Goal: Task Accomplishment & Management: Complete application form

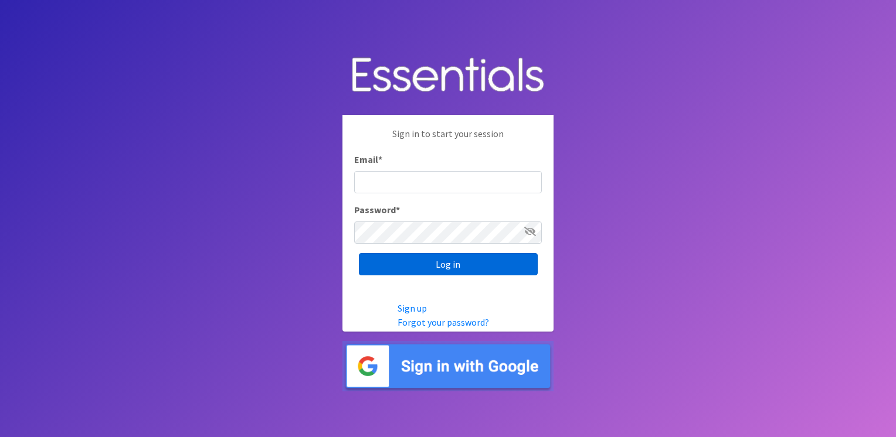
type input "[PERSON_NAME][EMAIL_ADDRESS][PERSON_NAME][DOMAIN_NAME]"
click at [443, 270] on input "Log in" at bounding box center [448, 264] width 179 height 22
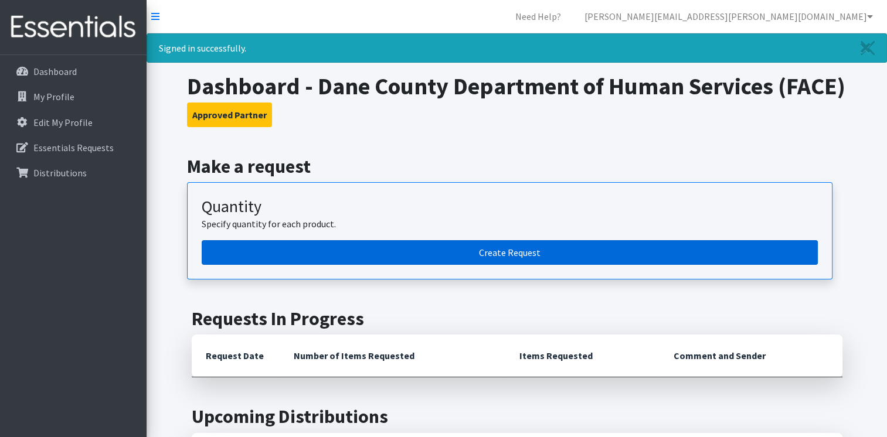
click at [511, 265] on link "Create Request" at bounding box center [510, 252] width 616 height 25
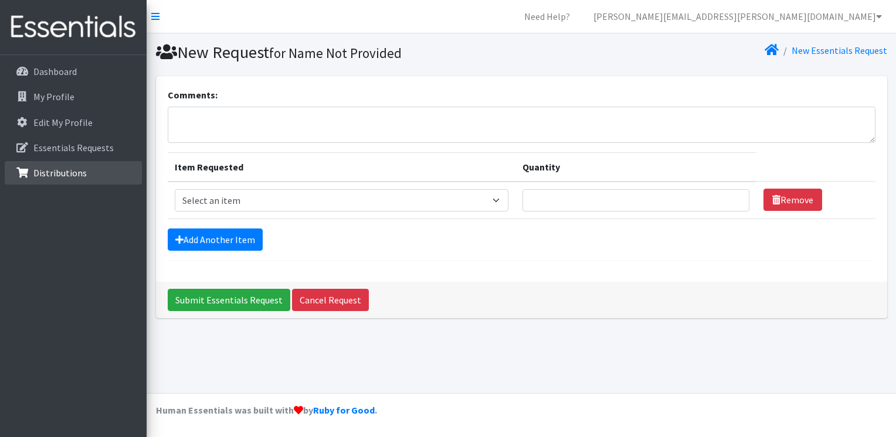
click at [52, 169] on p "Distributions" at bounding box center [59, 173] width 53 height 12
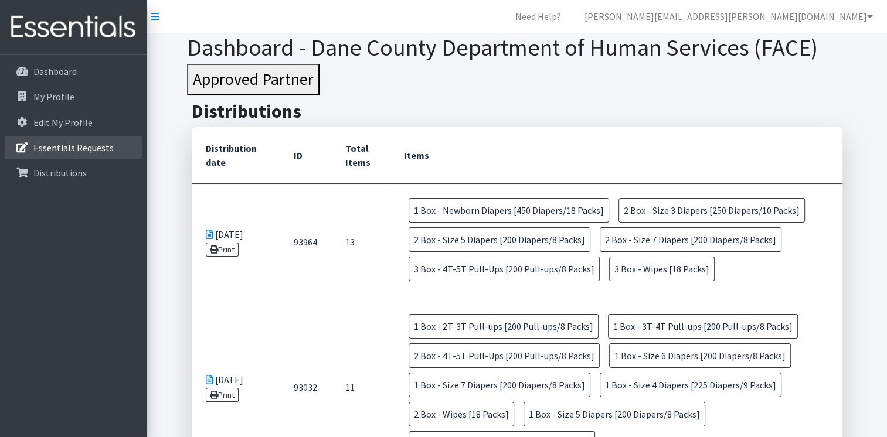
click at [60, 144] on p "Essentials Requests" at bounding box center [73, 148] width 80 height 12
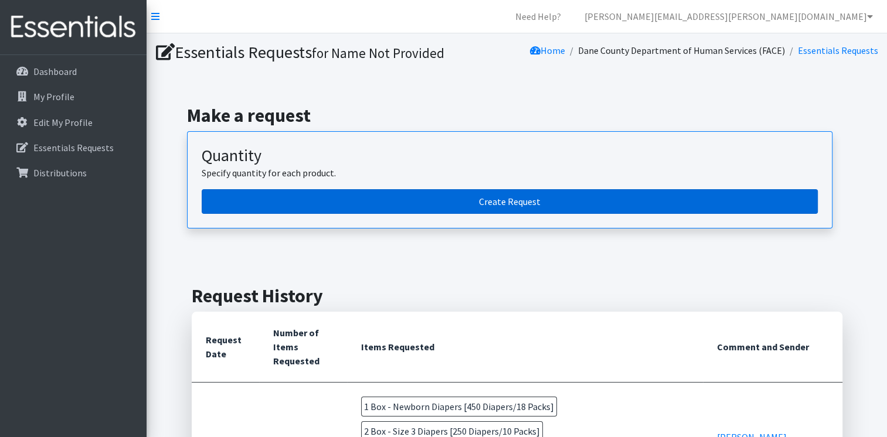
click at [529, 197] on link "Create Request" at bounding box center [510, 201] width 616 height 25
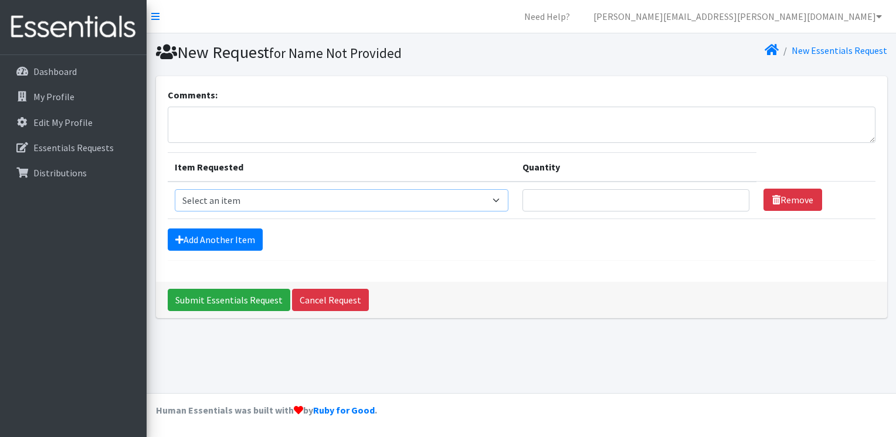
click at [503, 198] on select "Select an item Box - 2T-3T Pull-ups [200 Pull-ups/8 Packs] Box - 3T-4T Pull-ups…" at bounding box center [342, 200] width 334 height 22
select select "14401"
click at [175, 189] on select "Select an item Box - 2T-3T Pull-ups [200 Pull-ups/8 Packs] Box - 3T-4T Pull-ups…" at bounding box center [342, 200] width 334 height 22
click at [544, 195] on input "Quantity" at bounding box center [635, 200] width 227 height 22
type input "3"
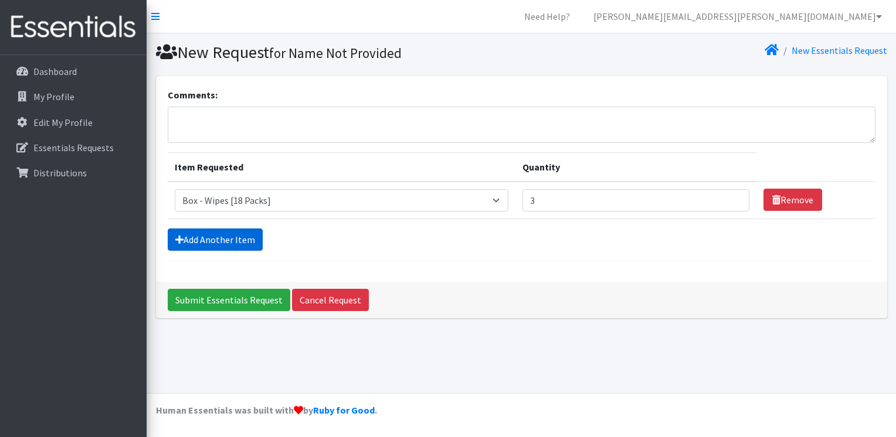
click at [241, 238] on link "Add Another Item" at bounding box center [215, 240] width 95 height 22
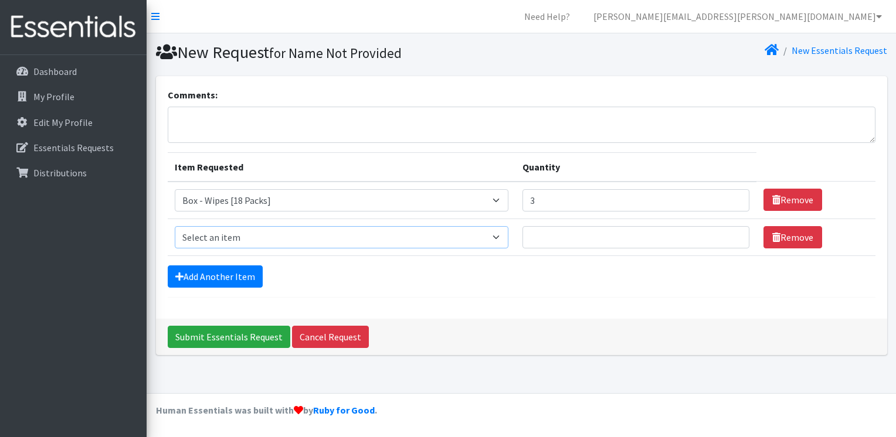
click at [504, 237] on select "Select an item Box - 2T-3T Pull-ups [200 Pull-ups/8 Packs] Box - 3T-4T Pull-ups…" at bounding box center [342, 237] width 334 height 22
select select "14400"
click at [175, 226] on select "Select an item Box - 2T-3T Pull-ups [200 Pull-ups/8 Packs] Box - 3T-4T Pull-ups…" at bounding box center [342, 237] width 334 height 22
click at [538, 230] on input "Quantity" at bounding box center [635, 237] width 227 height 22
type input "3"
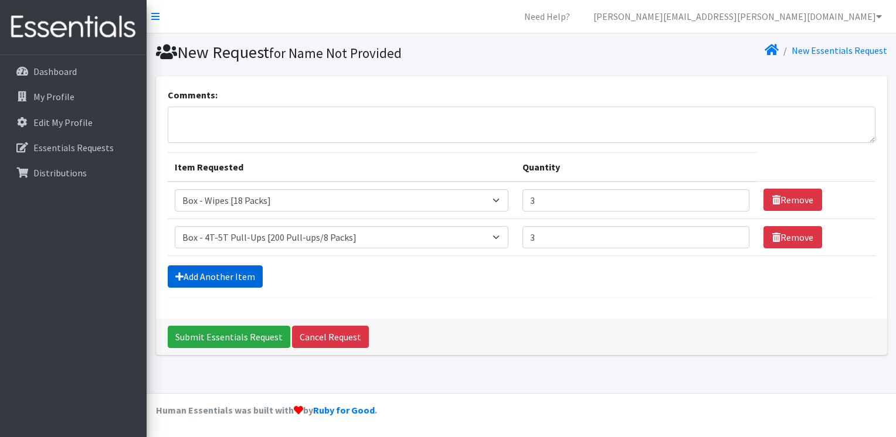
click at [226, 266] on link "Add Another Item" at bounding box center [215, 277] width 95 height 22
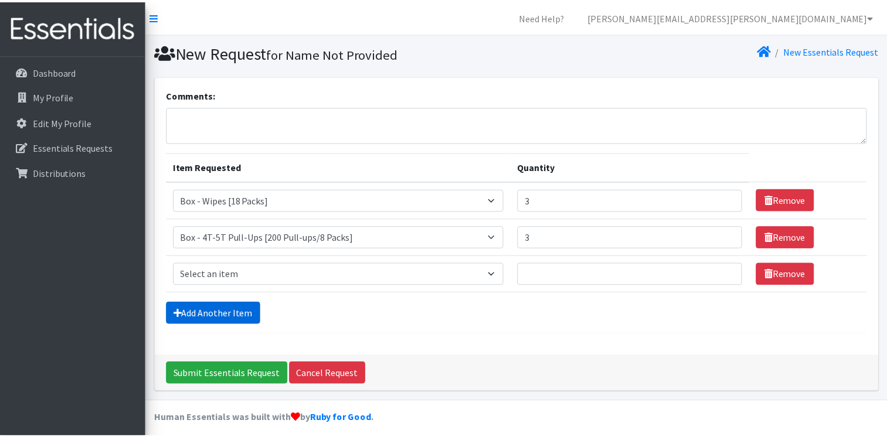
scroll to position [6, 0]
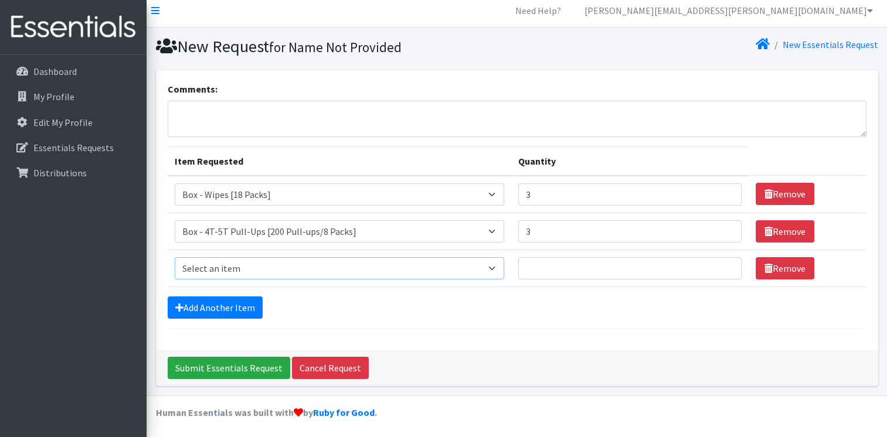
click at [498, 268] on select "Select an item Box - 2T-3T Pull-ups [200 Pull-ups/8 Packs] Box - 3T-4T Pull-ups…" at bounding box center [340, 268] width 330 height 22
select select "14395"
click at [175, 257] on select "Select an item Box - 2T-3T Pull-ups [200 Pull-ups/8 Packs] Box - 3T-4T Pull-ups…" at bounding box center [340, 268] width 330 height 22
click at [568, 267] on input "Quantity" at bounding box center [629, 268] width 223 height 22
type input "1"
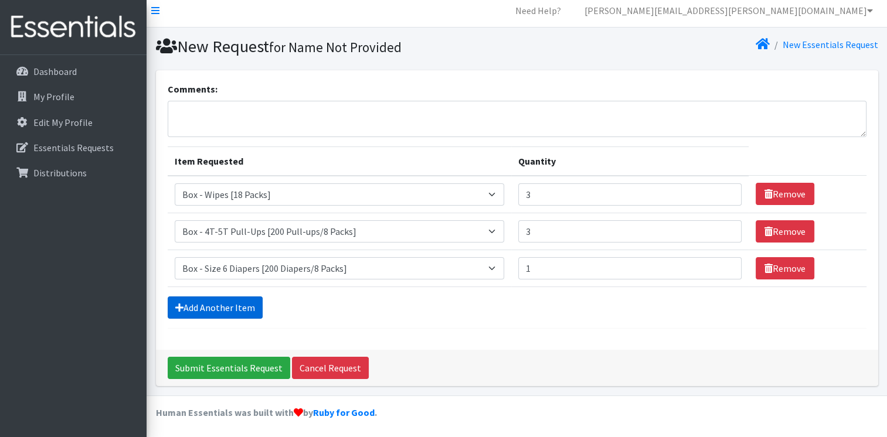
click at [220, 308] on link "Add Another Item" at bounding box center [215, 308] width 95 height 22
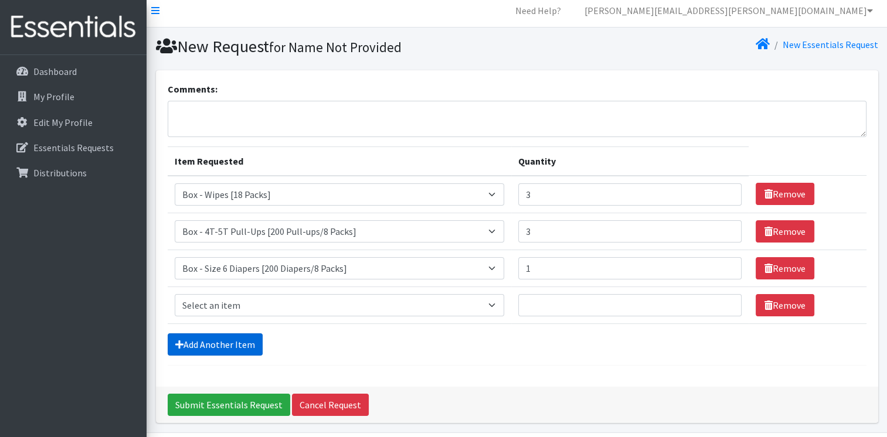
scroll to position [43, 0]
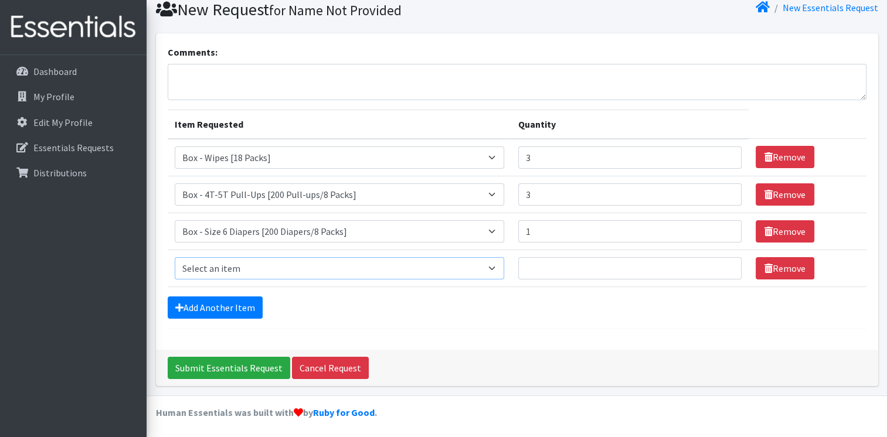
click at [500, 263] on select "Select an item Box - 2T-3T Pull-ups [200 Pull-ups/8 Packs] Box - 3T-4T Pull-ups…" at bounding box center [340, 268] width 330 height 22
select select "14394"
click at [175, 257] on select "Select an item Box - 2T-3T Pull-ups [200 Pull-ups/8 Packs] Box - 3T-4T Pull-ups…" at bounding box center [340, 268] width 330 height 22
click at [564, 264] on input "Quantity" at bounding box center [629, 268] width 223 height 22
type input "1"
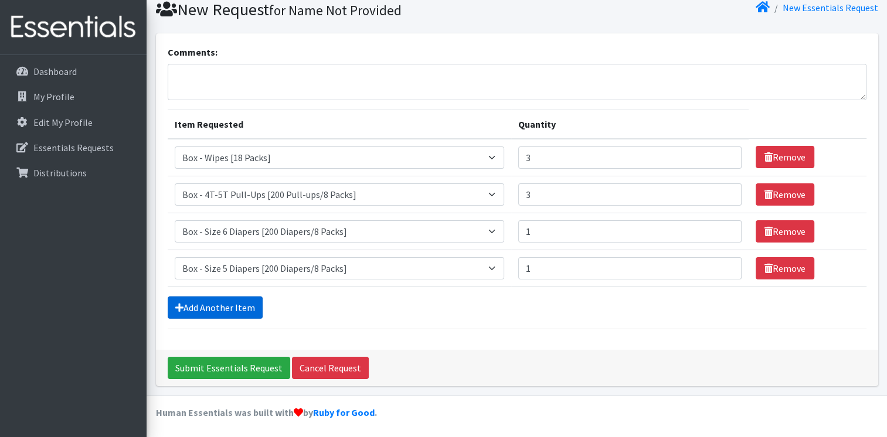
click at [218, 306] on link "Add Another Item" at bounding box center [215, 308] width 95 height 22
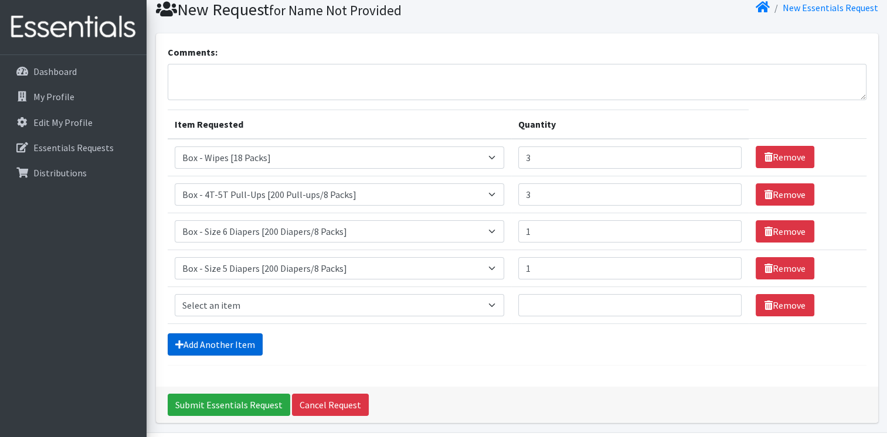
scroll to position [80, 0]
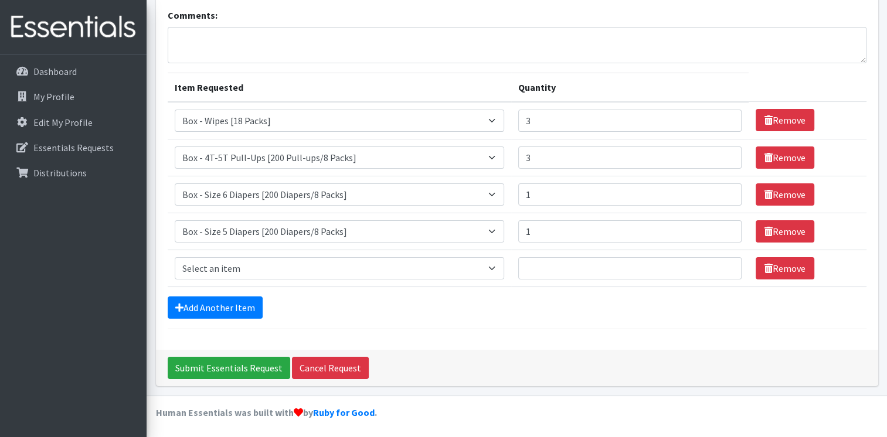
click at [235, 278] on td "Item Requested Select an item Box - 2T-3T Pull-ups [200 Pull-ups/8 Packs] Box -…" at bounding box center [340, 268] width 344 height 37
click at [237, 270] on select "Select an item Box - 2T-3T Pull-ups [200 Pull-ups/8 Packs] Box - 3T-4T Pull-ups…" at bounding box center [340, 268] width 330 height 22
click at [175, 257] on select "Select an item Box - 2T-3T Pull-ups [200 Pull-ups/8 Packs] Box - 3T-4T Pull-ups…" at bounding box center [340, 268] width 330 height 22
click at [251, 269] on select "Select an item Box - 2T-3T Pull-ups [200 Pull-ups/8 Packs] Box - 3T-4T Pull-ups…" at bounding box center [340, 268] width 330 height 22
select select "9803"
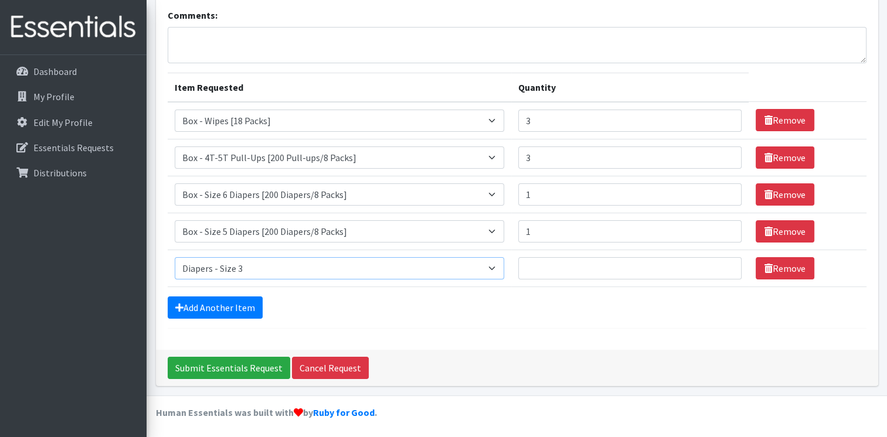
click at [175, 257] on select "Select an item Box - 2T-3T Pull-ups [200 Pull-ups/8 Packs] Box - 3T-4T Pull-ups…" at bounding box center [340, 268] width 330 height 22
click at [555, 266] on input "Quantity" at bounding box center [629, 268] width 223 height 22
type input "1"
click at [228, 305] on link "Add Another Item" at bounding box center [215, 308] width 95 height 22
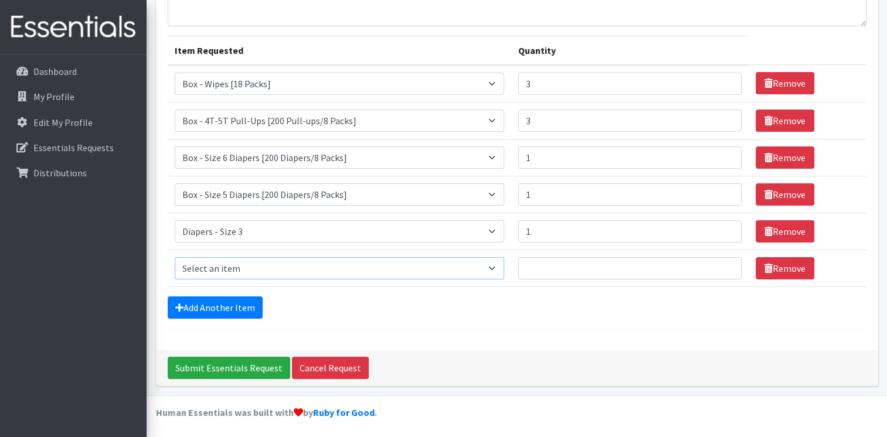
click at [270, 266] on select "Select an item Box - 2T-3T Pull-ups [200 Pull-ups/8 Packs] Box - 3T-4T Pull-ups…" at bounding box center [340, 268] width 330 height 22
click at [321, 309] on div "Add Another Item" at bounding box center [517, 308] width 699 height 22
click at [278, 270] on select "Select an item Box - 2T-3T Pull-ups [200 Pull-ups/8 Packs] Box - 3T-4T Pull-ups…" at bounding box center [340, 268] width 330 height 22
select select "14391"
click at [175, 257] on select "Select an item Box - 2T-3T Pull-ups [200 Pull-ups/8 Packs] Box - 3T-4T Pull-ups…" at bounding box center [340, 268] width 330 height 22
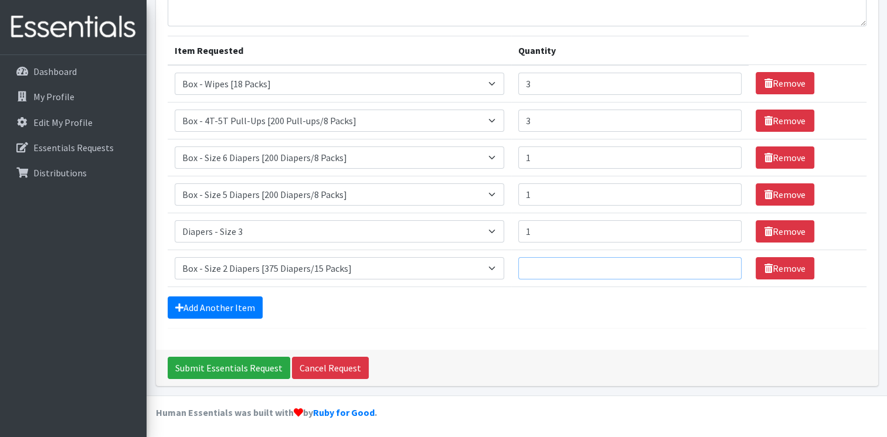
click at [547, 269] on input "Quantity" at bounding box center [629, 268] width 223 height 22
type input "1"
click at [232, 303] on link "Add Another Item" at bounding box center [215, 308] width 95 height 22
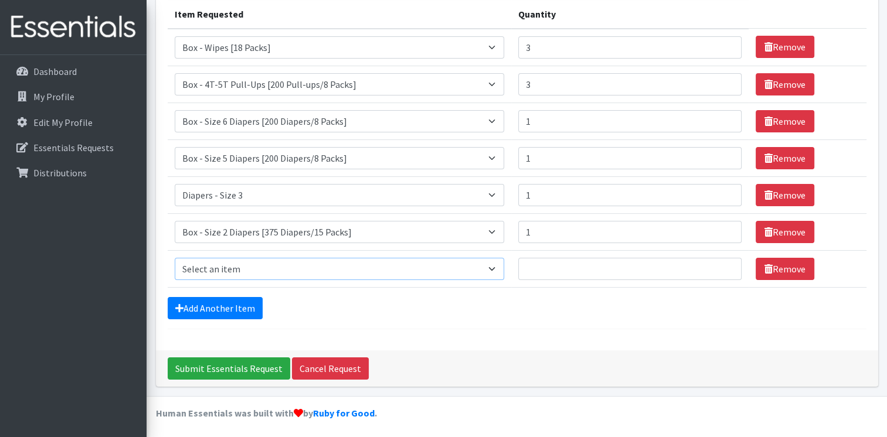
click at [256, 264] on select "Select an item Box - 2T-3T Pull-ups [200 Pull-ups/8 Packs] Box - 3T-4T Pull-ups…" at bounding box center [340, 269] width 330 height 22
select select "14399"
click at [175, 258] on select "Select an item Box - 2T-3T Pull-ups [200 Pull-ups/8 Packs] Box - 3T-4T Pull-ups…" at bounding box center [340, 269] width 330 height 22
click at [220, 301] on link "Add Another Item" at bounding box center [215, 308] width 95 height 22
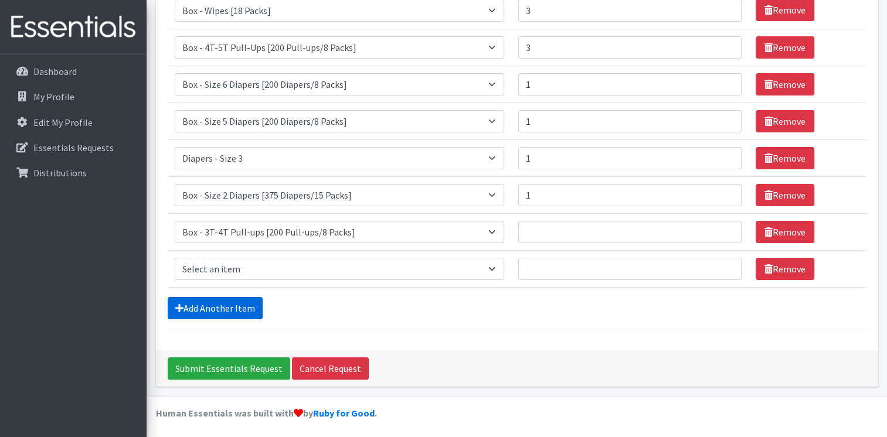
scroll to position [14, 0]
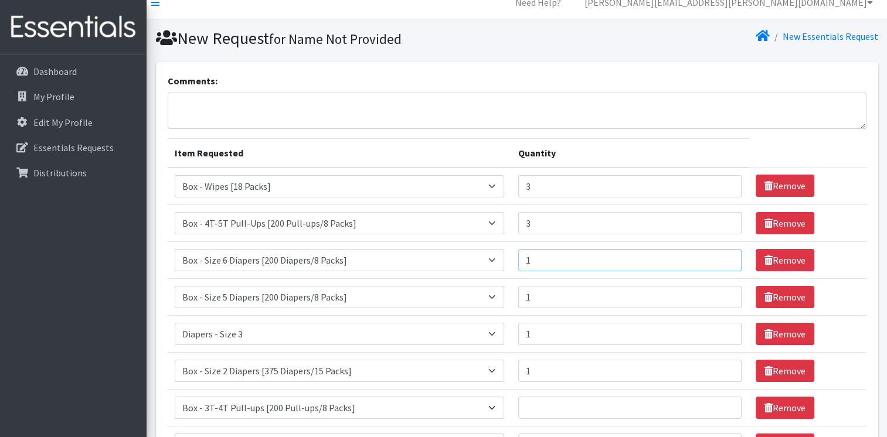
drag, startPoint x: 558, startPoint y: 257, endPoint x: 500, endPoint y: 254, distance: 58.7
click at [500, 254] on tr "Item Requested Select an item Box - 2T-3T Pull-ups [200 Pull-ups/8 Packs] Box -…" at bounding box center [517, 260] width 699 height 37
type input "2"
click at [500, 331] on select "Select an item Box - 2T-3T Pull-ups [200 Pull-ups/8 Packs] Box - 3T-4T Pull-ups…" at bounding box center [340, 334] width 330 height 22
select select "14392"
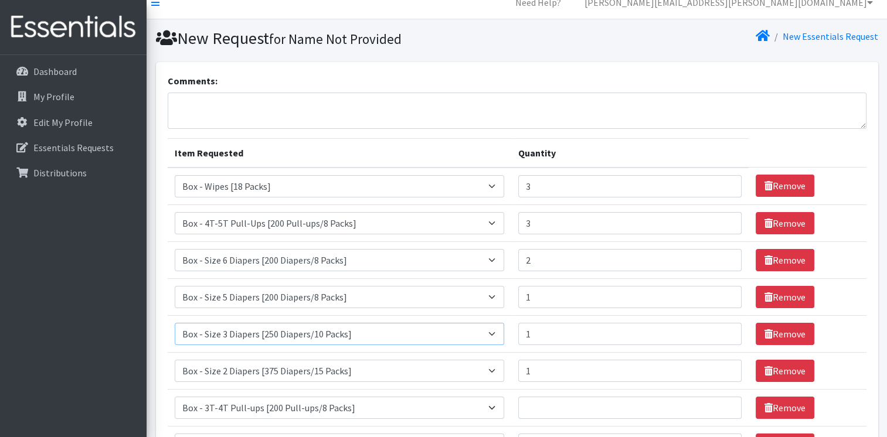
click at [175, 323] on select "Select an item Box - 2T-3T Pull-ups [200 Pull-ups/8 Packs] Box - 3T-4T Pull-ups…" at bounding box center [340, 334] width 330 height 22
click at [788, 405] on link "Remove" at bounding box center [785, 408] width 59 height 22
click at [501, 405] on select "Select an item Box - 2T-3T Pull-ups [200 Pull-ups/8 Packs] Box - 3T-4T Pull-ups…" at bounding box center [340, 408] width 330 height 22
click at [378, 429] on form "Comments: Item Requested Quantity Item Requested Select an item Box - 2T-3T Pul…" at bounding box center [517, 271] width 699 height 395
click at [776, 365] on link "Remove" at bounding box center [785, 371] width 59 height 22
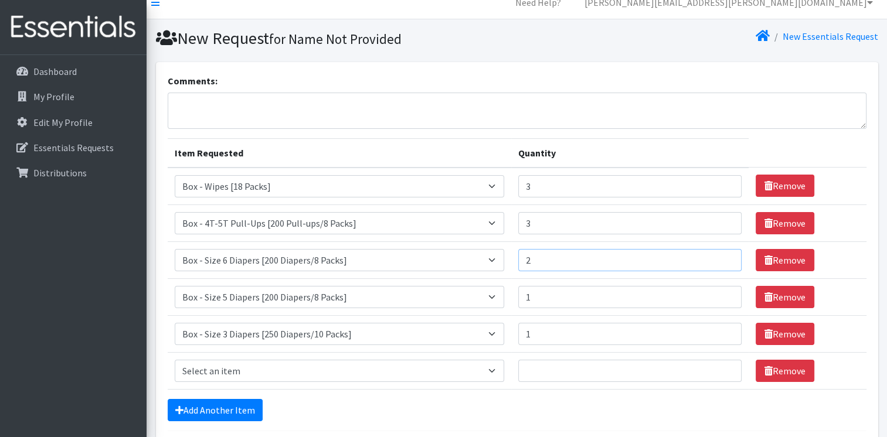
click at [558, 262] on input "2" at bounding box center [629, 260] width 223 height 22
type input "1"
click at [497, 369] on select "Select an item Box - 2T-3T Pull-ups [200 Pull-ups/8 Packs] Box - 3T-4T Pull-ups…" at bounding box center [340, 371] width 330 height 22
select select "14396"
click at [175, 360] on select "Select an item Box - 2T-3T Pull-ups [200 Pull-ups/8 Packs] Box - 3T-4T Pull-ups…" at bounding box center [340, 371] width 330 height 22
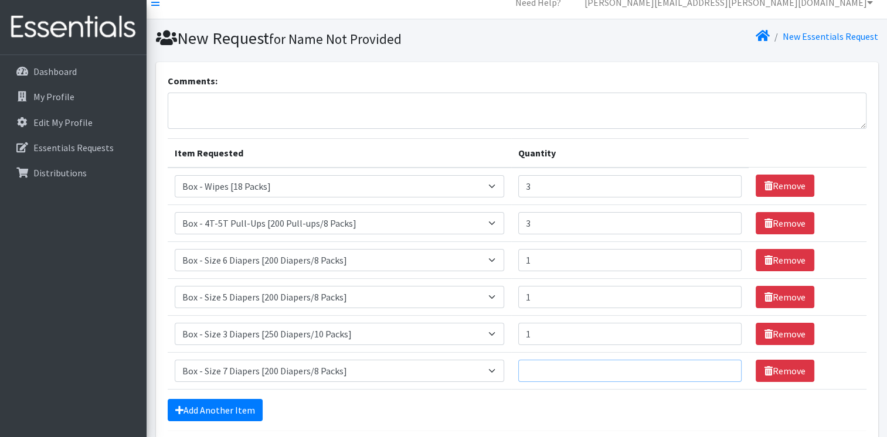
click at [576, 372] on input "Quantity" at bounding box center [629, 371] width 223 height 22
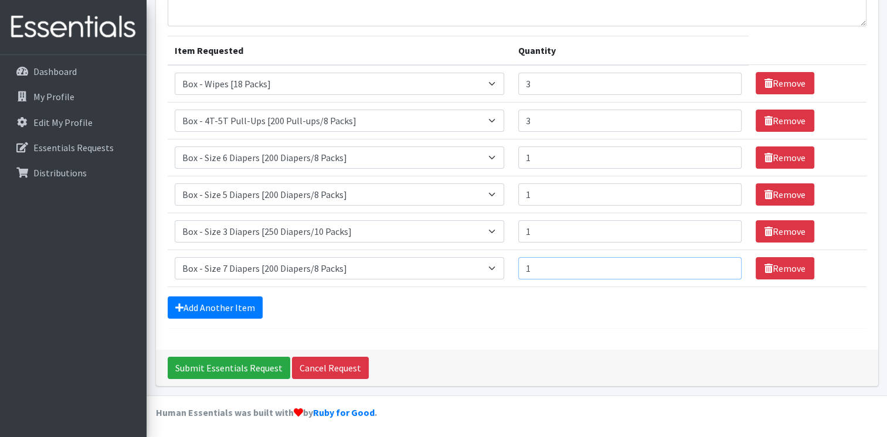
type input "1"
click at [588, 111] on input "3" at bounding box center [629, 121] width 223 height 22
type input "2"
click at [209, 364] on input "Submit Essentials Request" at bounding box center [229, 368] width 123 height 22
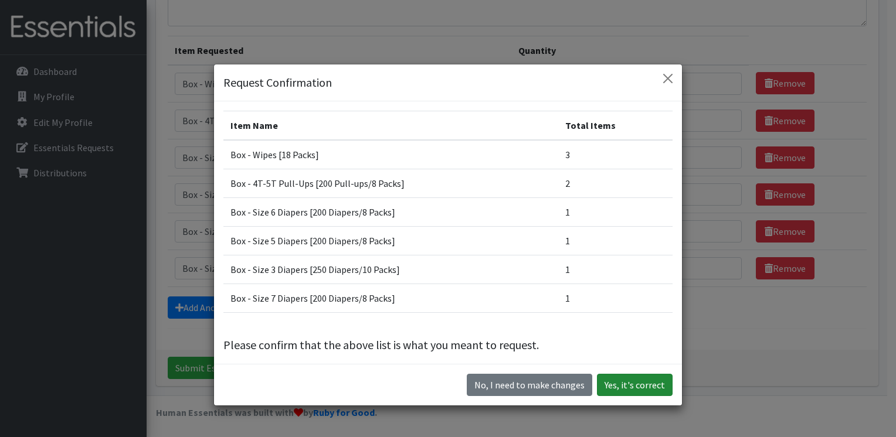
click at [616, 383] on button "Yes, it's correct" at bounding box center [635, 385] width 76 height 22
